Goal: Task Accomplishment & Management: Manage account settings

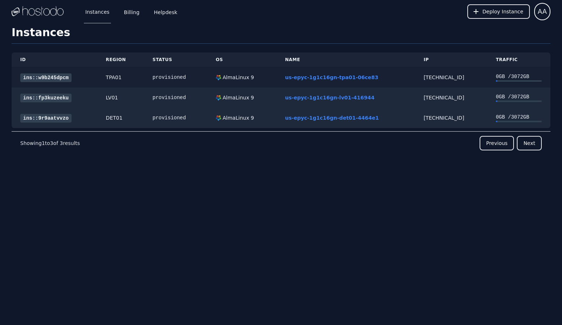
click at [57, 77] on link "ins::w9b245dpcm" at bounding box center [45, 77] width 51 height 9
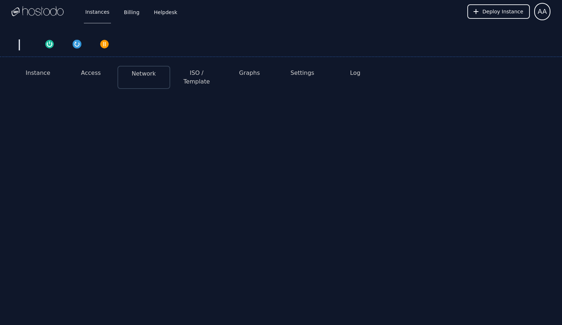
click at [91, 76] on button "Access" at bounding box center [91, 73] width 20 height 9
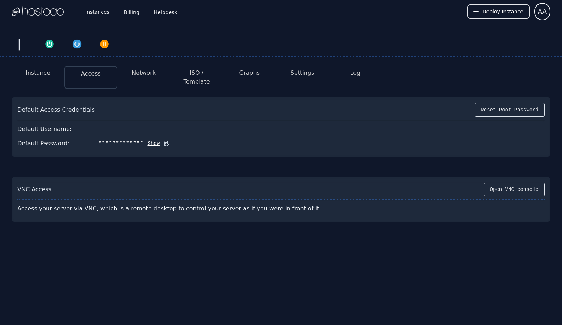
click at [145, 73] on button "Network" at bounding box center [143, 73] width 24 height 9
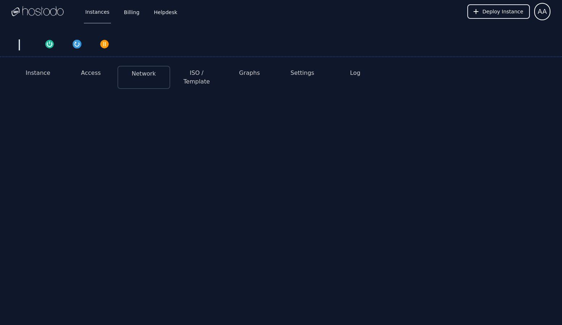
click at [99, 72] on button "Access" at bounding box center [91, 73] width 20 height 9
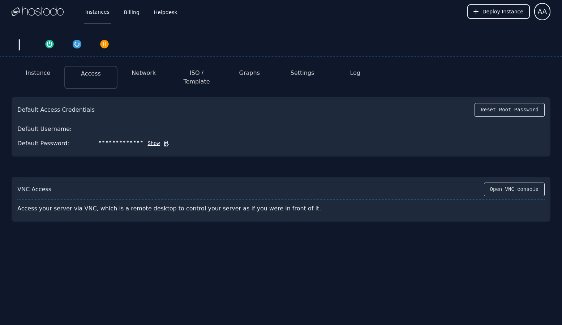
click at [46, 12] on img at bounding box center [38, 11] width 52 height 11
click at [102, 13] on link "Instances" at bounding box center [97, 12] width 27 height 24
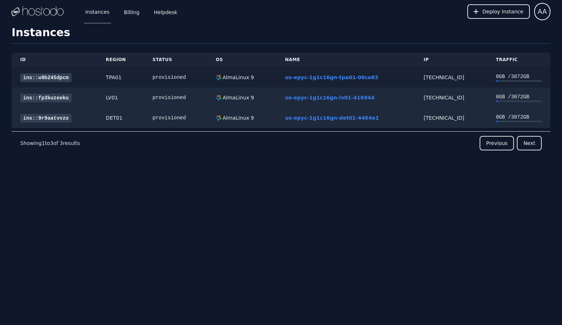
click at [268, 76] on div "AlmaLinux 9" at bounding box center [242, 77] width 52 height 7
click at [61, 77] on link "ins::w9b245dpcm" at bounding box center [45, 77] width 51 height 9
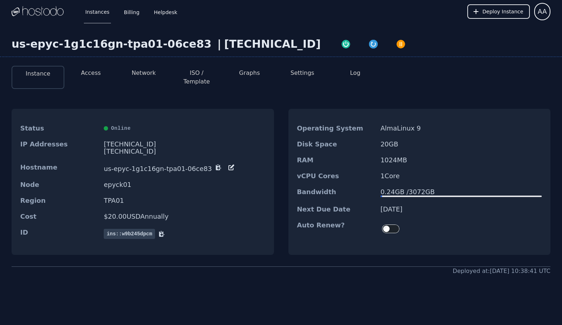
click at [82, 71] on button "Access" at bounding box center [91, 73] width 20 height 9
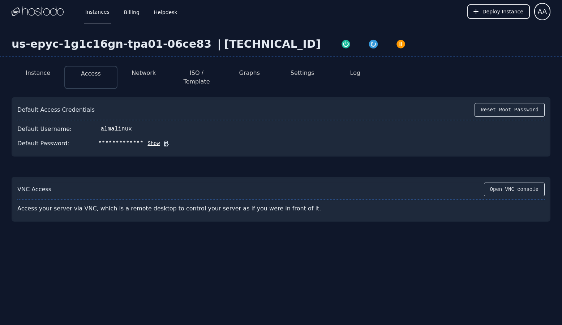
click at [224, 40] on div "66.187.6.88" at bounding box center [272, 44] width 96 height 13
click at [224, 42] on div "66.187.6.88" at bounding box center [272, 44] width 96 height 13
copy div "66.187.6.88"
click at [164, 141] on icon at bounding box center [166, 143] width 5 height 5
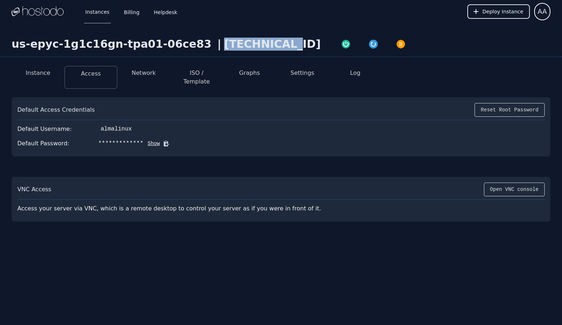
click at [164, 141] on icon at bounding box center [166, 143] width 5 height 5
click at [242, 43] on div "66.187.6.88" at bounding box center [272, 44] width 96 height 13
copy div "66.187.6.88"
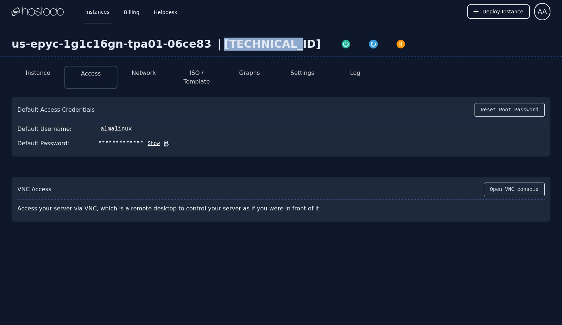
click at [92, 14] on link "Instances" at bounding box center [97, 12] width 27 height 24
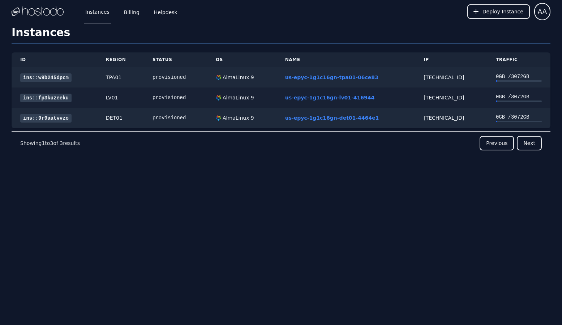
click at [59, 97] on link "ins::fp3kuzeeku" at bounding box center [45, 98] width 51 height 9
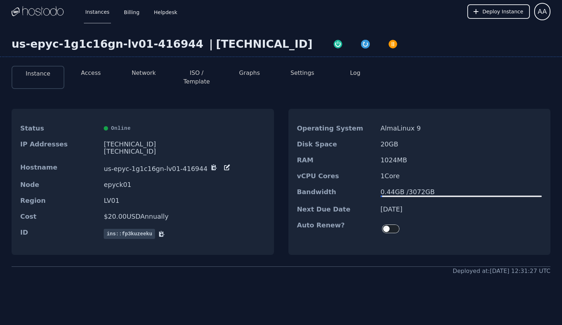
click at [216, 48] on div "[TECHNICAL_ID]" at bounding box center [264, 44] width 96 height 13
copy div "[TECHNICAL_ID]"
click at [151, 81] on li "Network" at bounding box center [143, 77] width 53 height 23
click at [147, 77] on button "Network" at bounding box center [143, 73] width 24 height 9
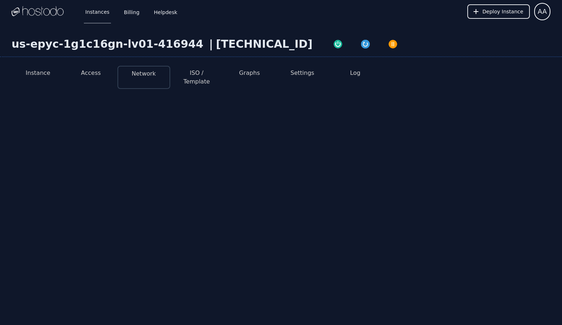
click at [87, 74] on button "Access" at bounding box center [91, 73] width 20 height 9
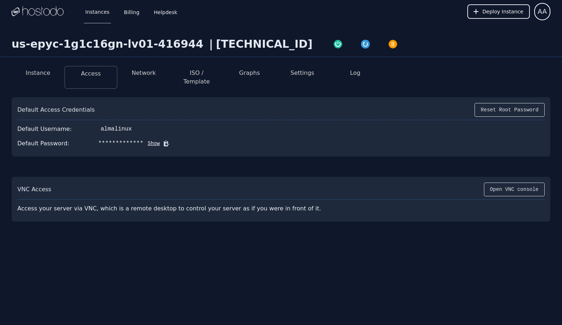
click at [164, 141] on icon at bounding box center [166, 143] width 5 height 5
